Goal: Check status: Check status

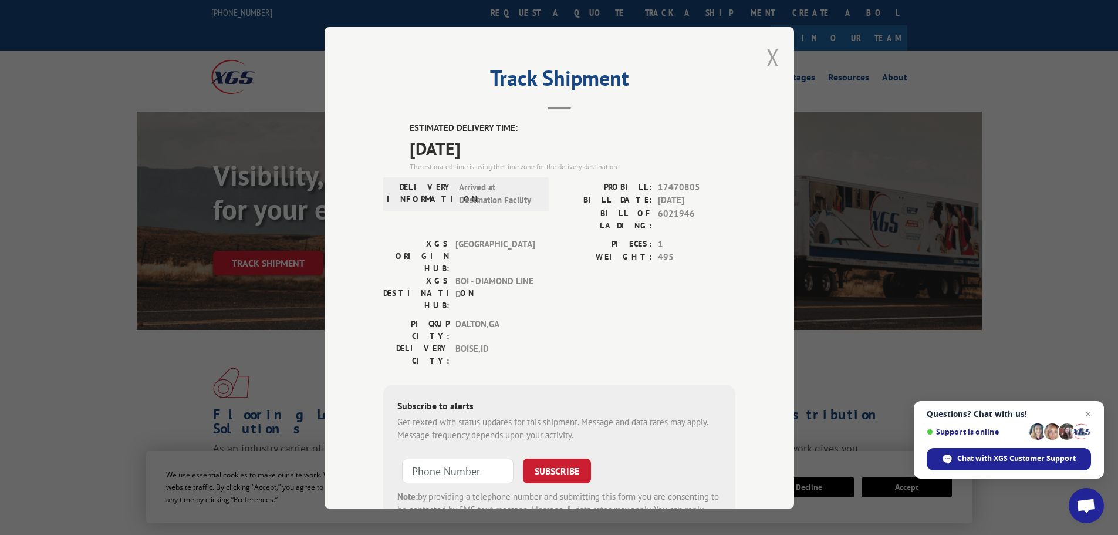
click at [766, 60] on button "Close modal" at bounding box center [772, 57] width 13 height 31
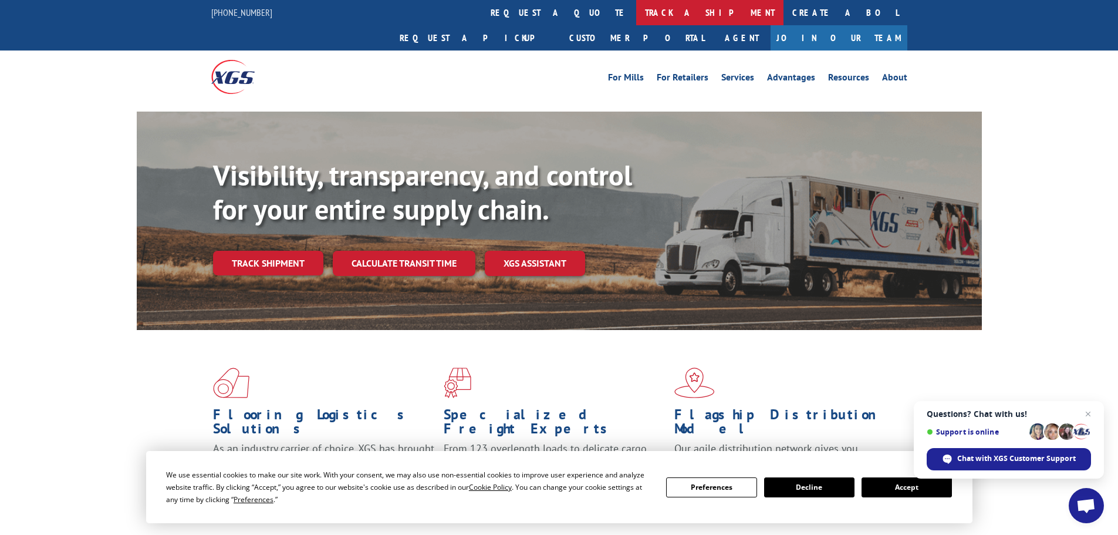
click at [636, 2] on link "track a shipment" at bounding box center [709, 12] width 147 height 25
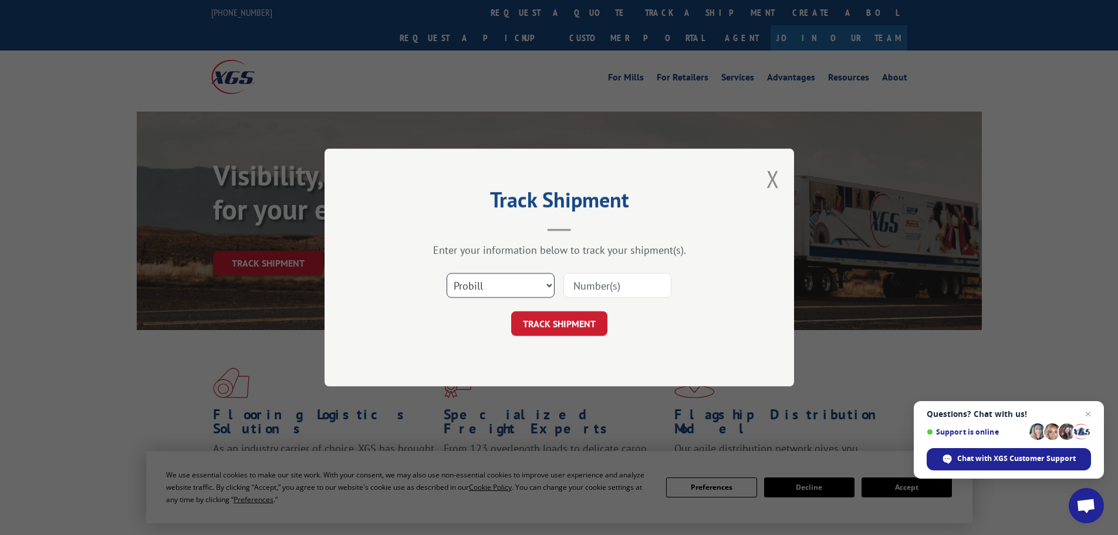
click at [491, 293] on select "Select category... Probill BOL PO" at bounding box center [501, 285] width 108 height 25
select select "bol"
click at [447, 273] on select "Select category... Probill BOL PO" at bounding box center [501, 285] width 108 height 25
click at [604, 279] on input at bounding box center [617, 285] width 108 height 25
click at [601, 281] on input at bounding box center [617, 285] width 108 height 25
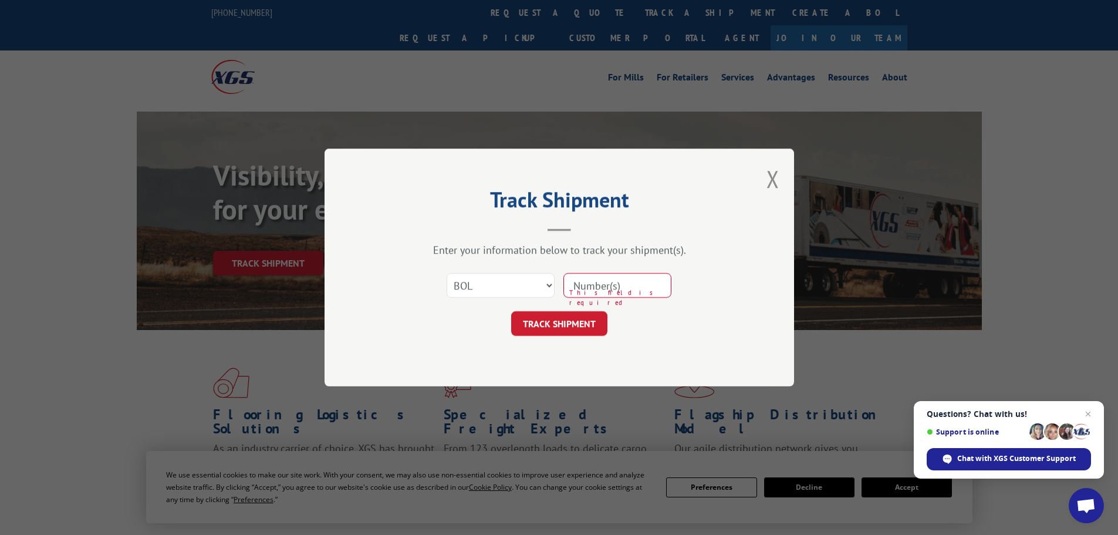
paste input "6013616"
paste input
type input "6013616"
click at [592, 326] on button "TRACK SHIPMENT" at bounding box center [559, 323] width 96 height 25
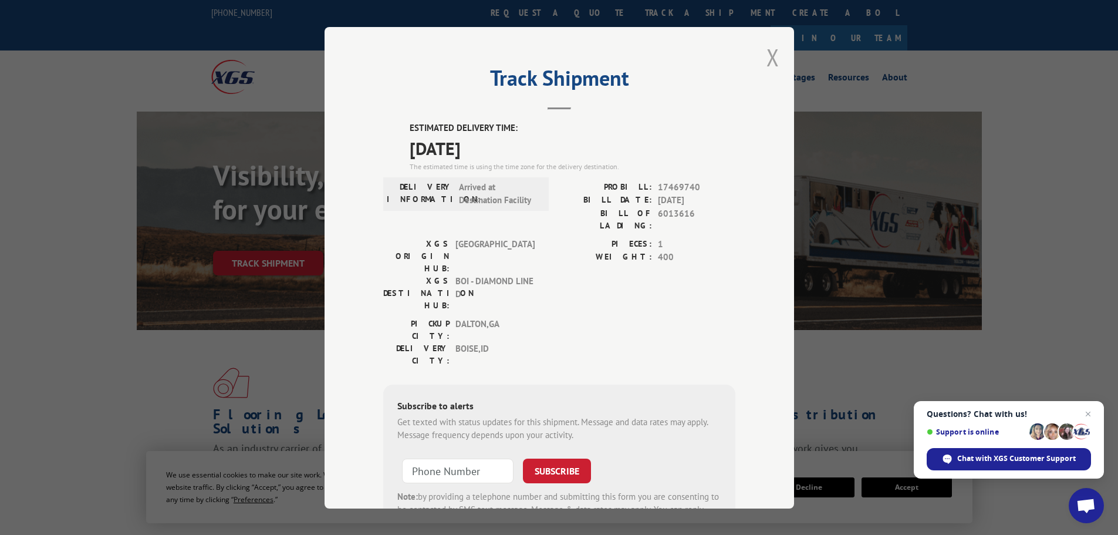
click at [766, 59] on button "Close modal" at bounding box center [772, 57] width 13 height 31
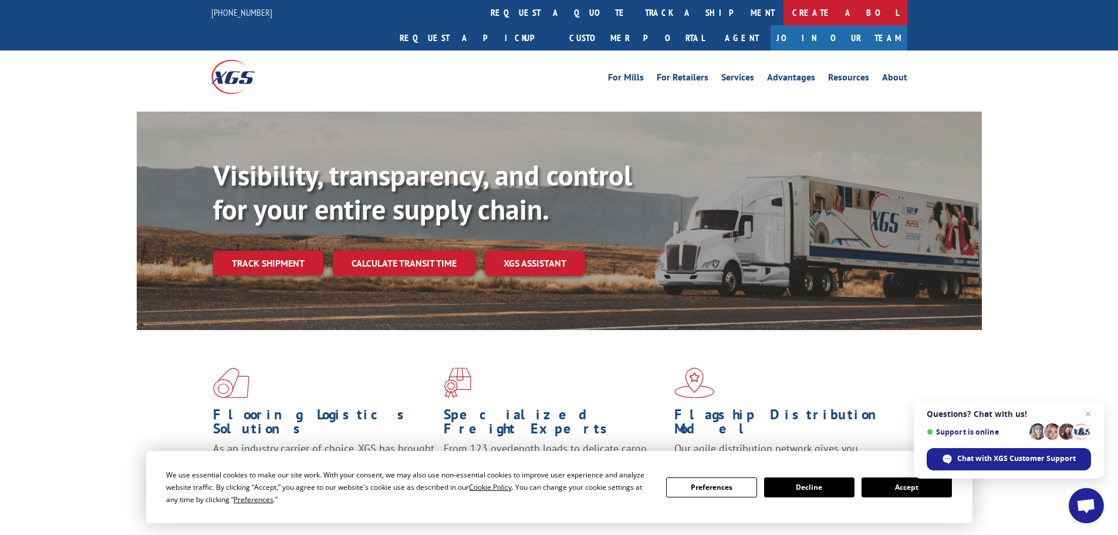
click at [783, 8] on link "Create a BOL" at bounding box center [845, 12] width 124 height 25
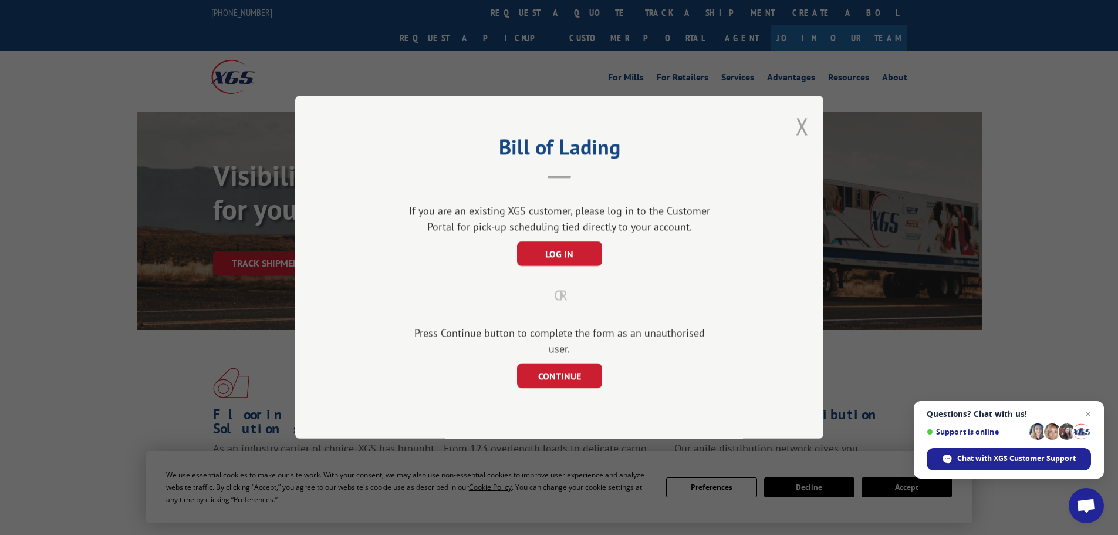
click at [799, 136] on button "Close modal" at bounding box center [802, 125] width 13 height 31
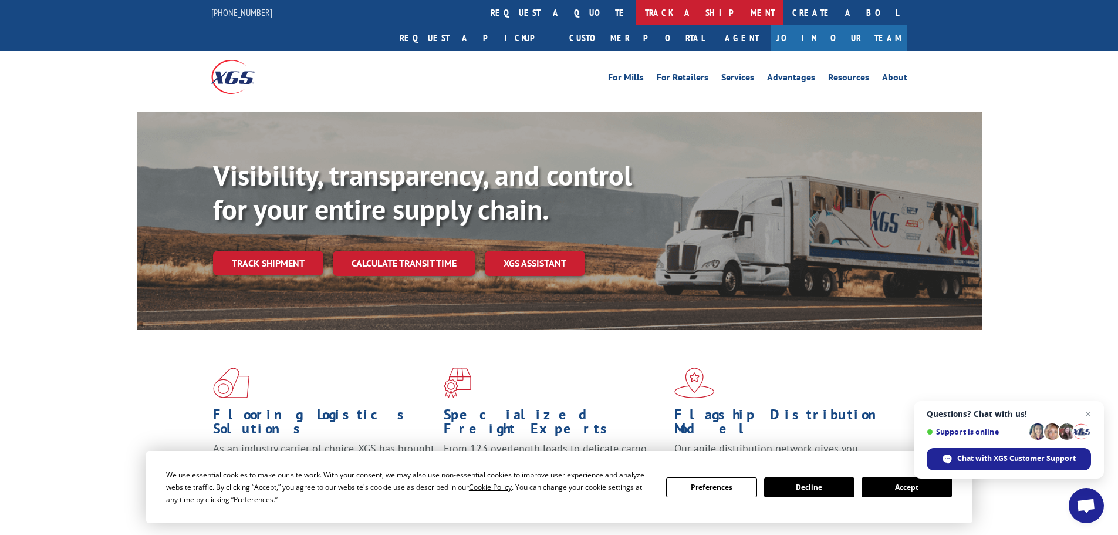
click at [636, 11] on link "track a shipment" at bounding box center [709, 12] width 147 height 25
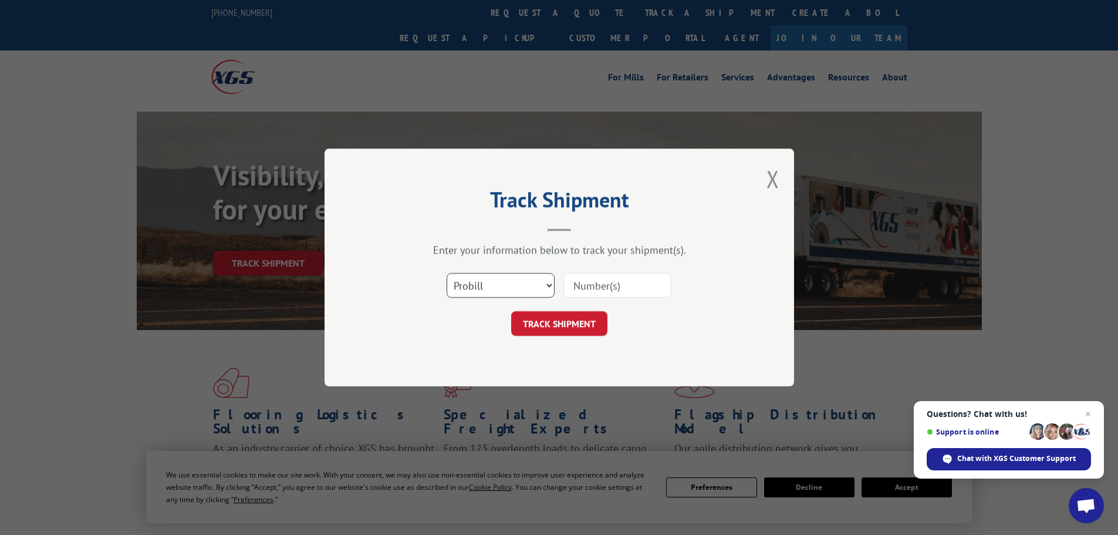
click at [519, 278] on select "Select category... Probill BOL PO" at bounding box center [501, 285] width 108 height 25
select select "bol"
click at [447, 273] on select "Select category... Probill BOL PO" at bounding box center [501, 285] width 108 height 25
click at [585, 284] on input at bounding box center [617, 285] width 108 height 25
paste input "5158112"
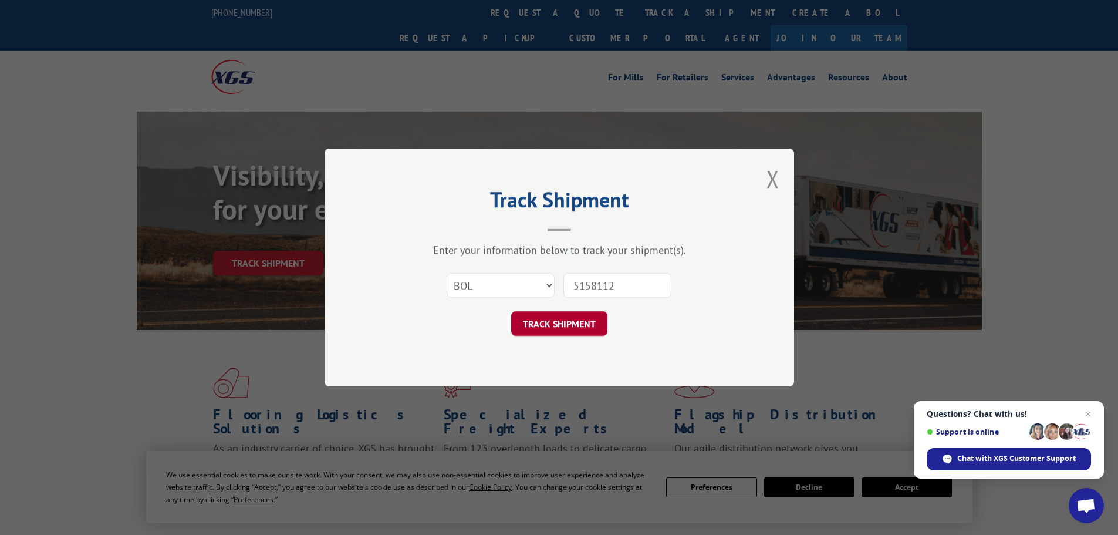
type input "5158112"
click at [592, 325] on button "TRACK SHIPMENT" at bounding box center [559, 323] width 96 height 25
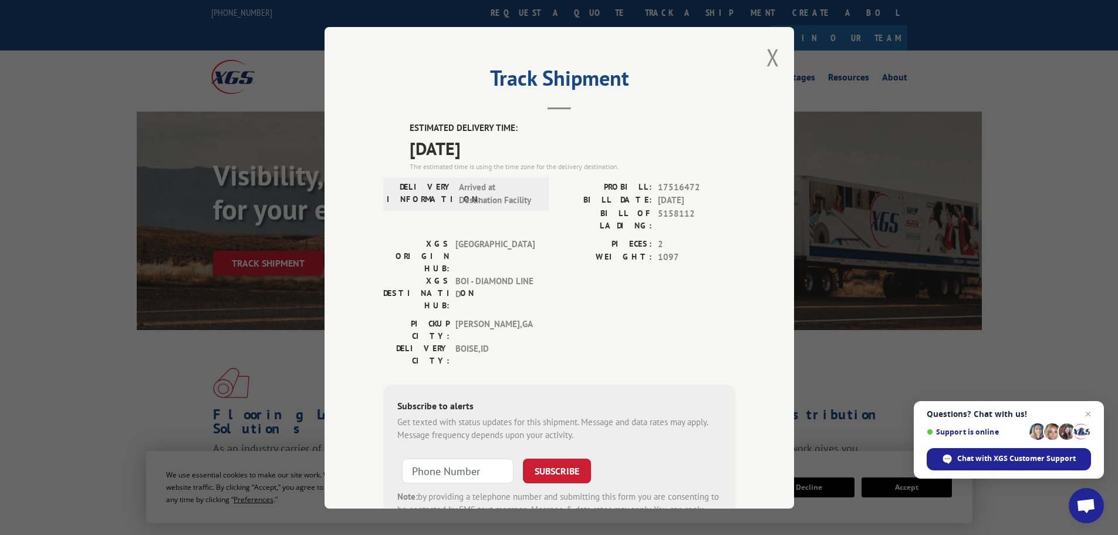
drag, startPoint x: 512, startPoint y: 149, endPoint x: 399, endPoint y: 154, distance: 112.8
click at [399, 154] on div "ESTIMATED DELIVERY TIME: [DATE] The estimated time is using the time zone for t…" at bounding box center [559, 332] width 352 height 422
copy span "[DATE]"
click at [774, 49] on button "Close modal" at bounding box center [772, 57] width 13 height 31
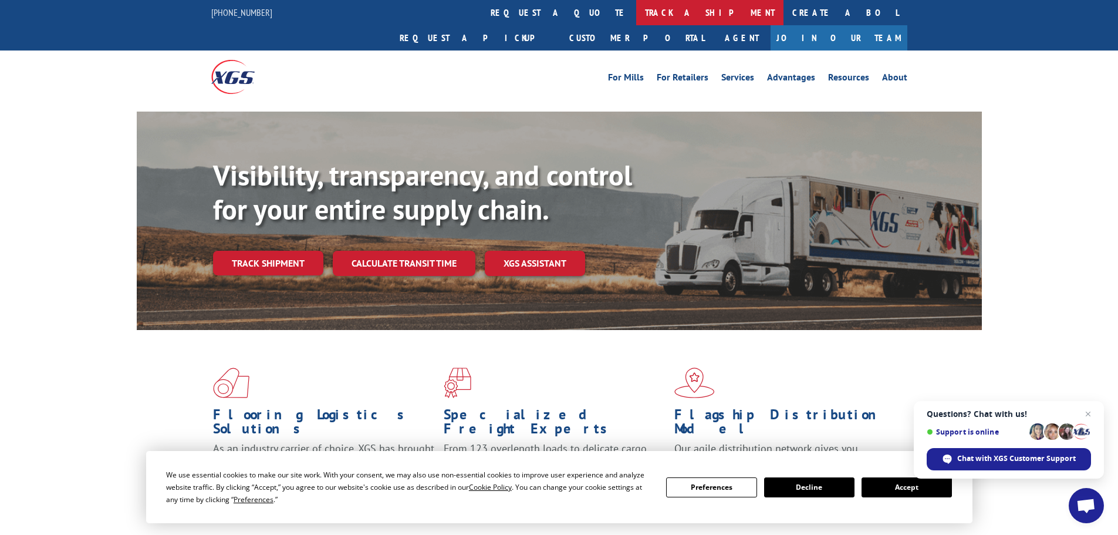
click at [636, 12] on link "track a shipment" at bounding box center [709, 12] width 147 height 25
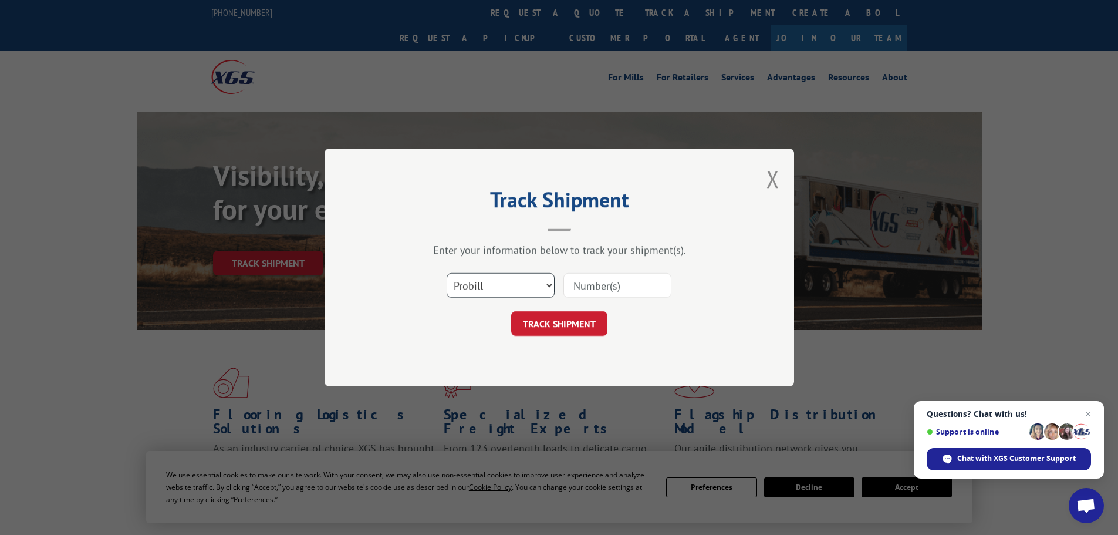
click at [505, 285] on select "Select category... Probill BOL PO" at bounding box center [501, 285] width 108 height 25
select select "bol"
click at [447, 273] on select "Select category... Probill BOL PO" at bounding box center [501, 285] width 108 height 25
click at [609, 284] on input at bounding box center [617, 285] width 108 height 25
paste input "2402054"
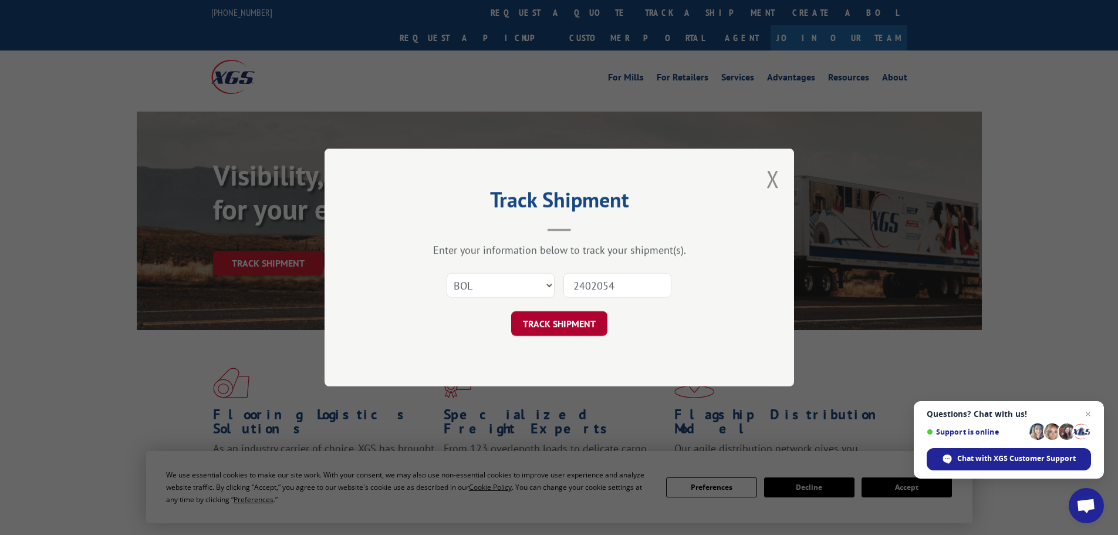
type input "2402054"
click at [582, 320] on button "TRACK SHIPMENT" at bounding box center [559, 323] width 96 height 25
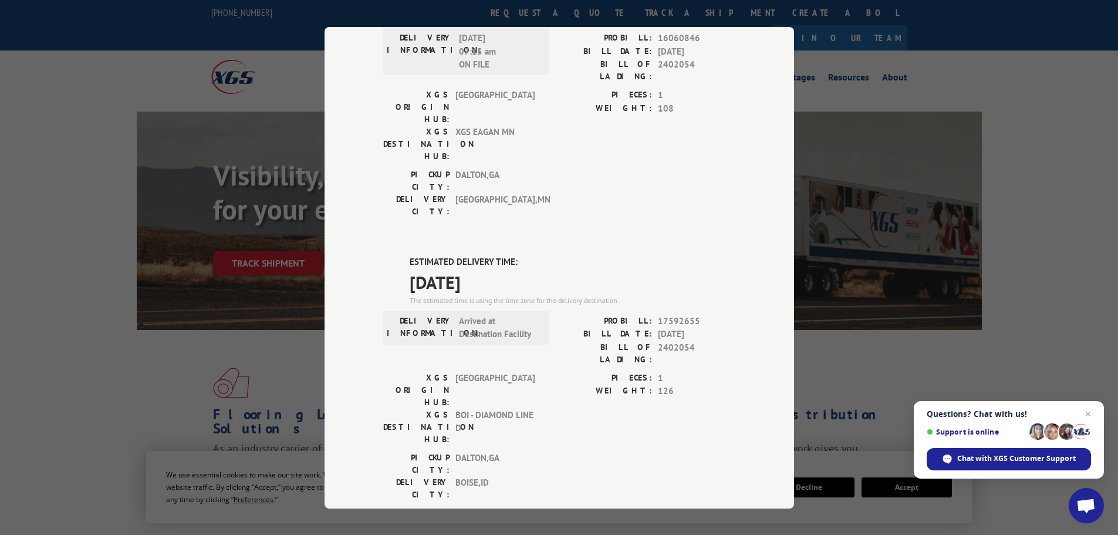
scroll to position [241, 0]
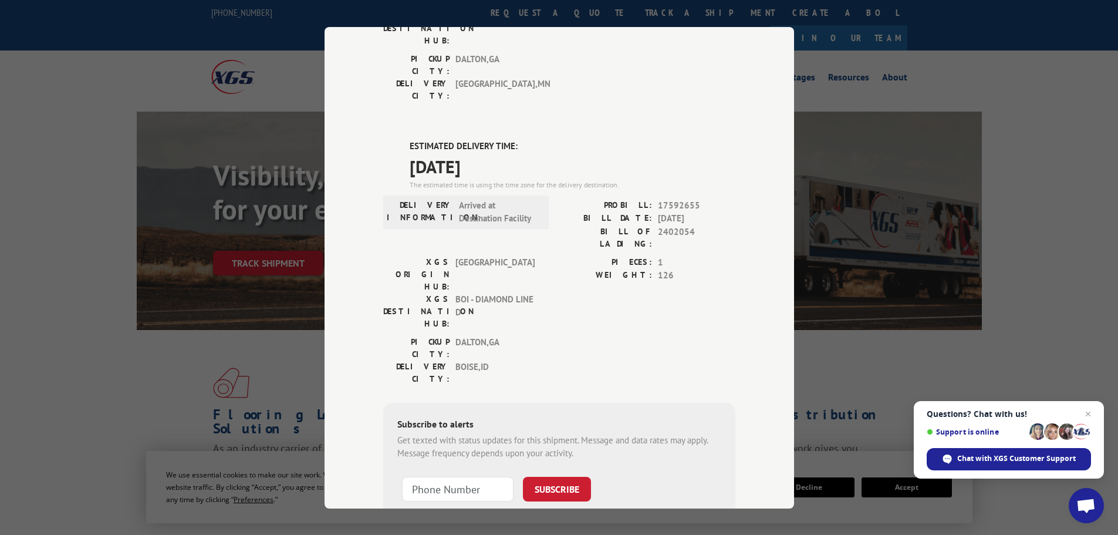
drag, startPoint x: 505, startPoint y: 99, endPoint x: 406, endPoint y: 103, distance: 99.3
click at [410, 153] on span "[DATE]" at bounding box center [573, 166] width 326 height 26
copy span "[DATE]"
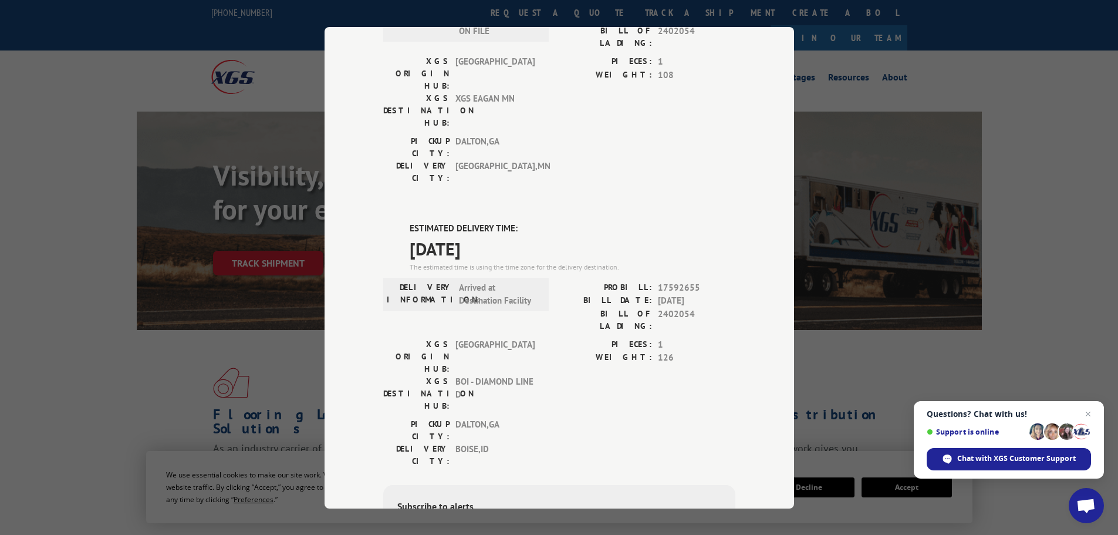
scroll to position [235, 0]
